Goal: Check status: Check status

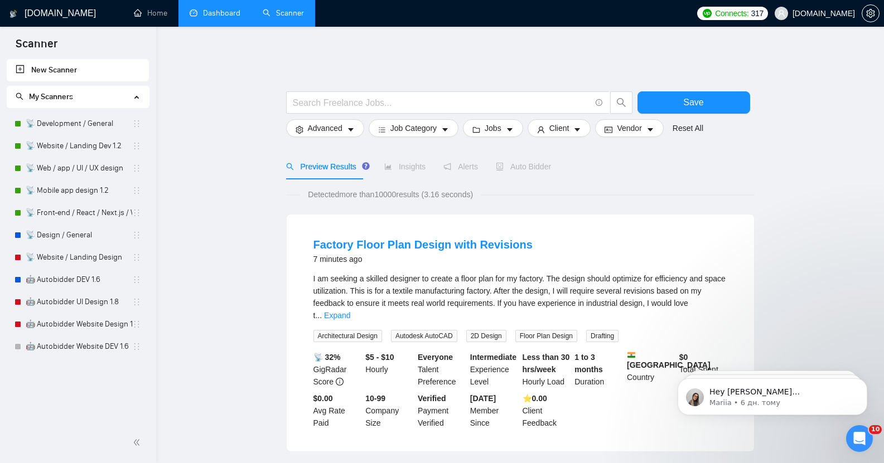
click at [206, 14] on link "Dashboard" at bounding box center [215, 12] width 51 height 9
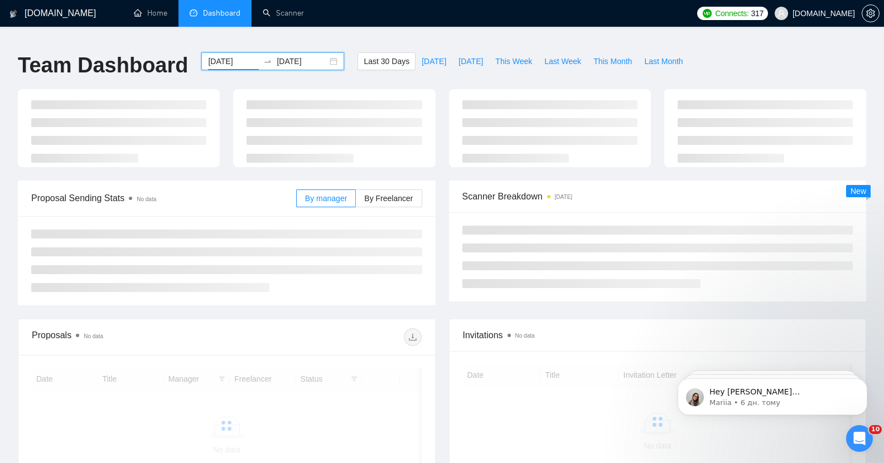
click at [215, 55] on input "[DATE]" at bounding box center [233, 61] width 51 height 12
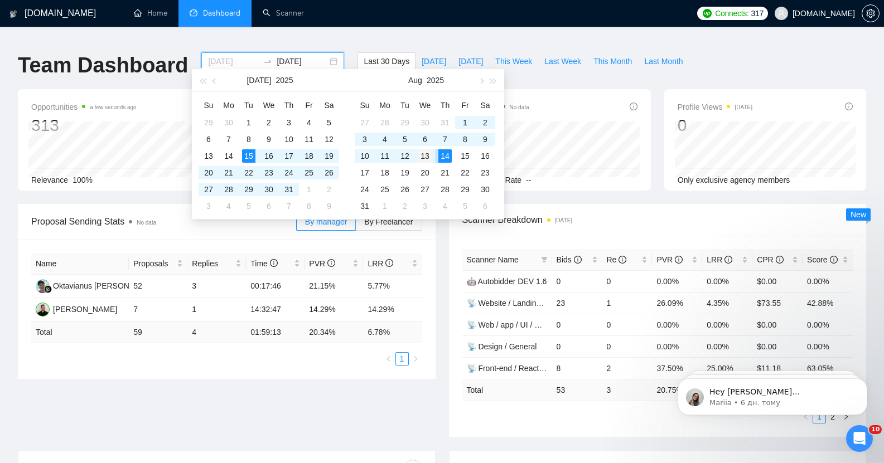
type input "[DATE]"
click at [424, 156] on div "13" at bounding box center [424, 155] width 13 height 13
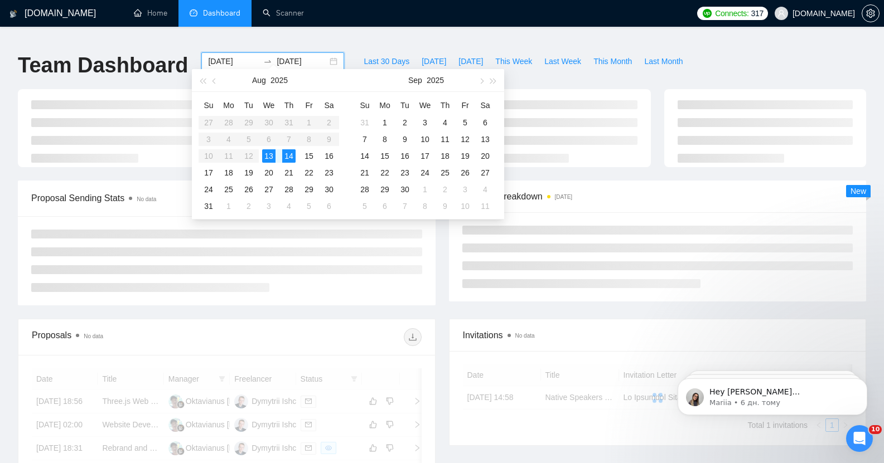
type input "[DATE]"
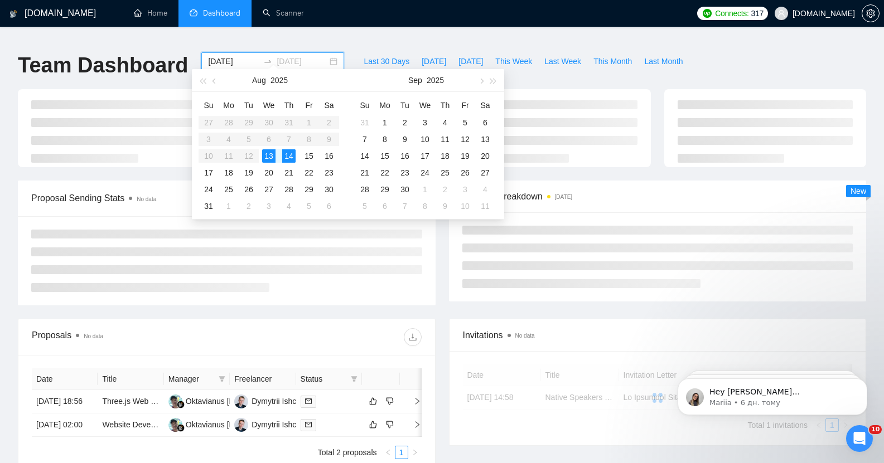
click at [269, 156] on div "13" at bounding box center [268, 155] width 13 height 13
